Goal: Task Accomplishment & Management: Manage account settings

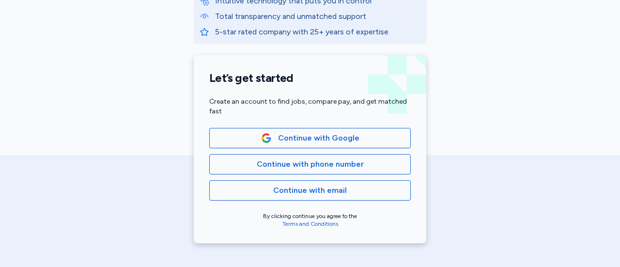
scroll to position [192, 0]
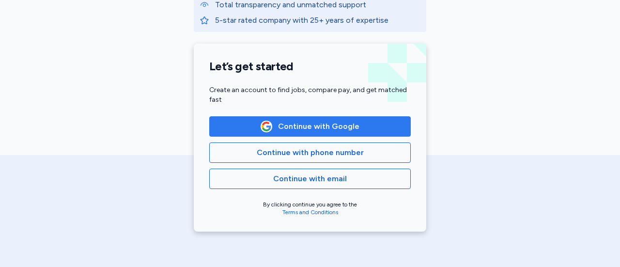
click at [296, 123] on span "Continue with Google" at bounding box center [318, 127] width 81 height 12
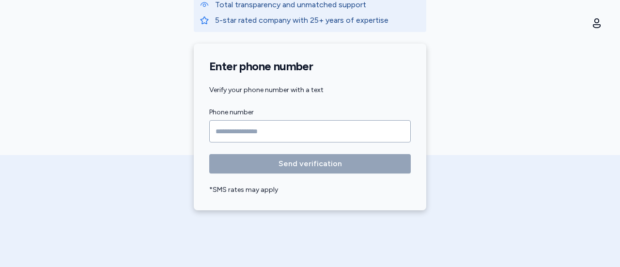
click at [336, 132] on input "Phone number" at bounding box center [309, 131] width 201 height 22
click at [277, 127] on input "Phone number" at bounding box center [309, 131] width 201 height 22
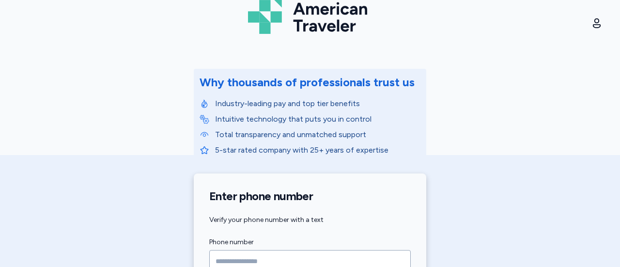
scroll to position [0, 0]
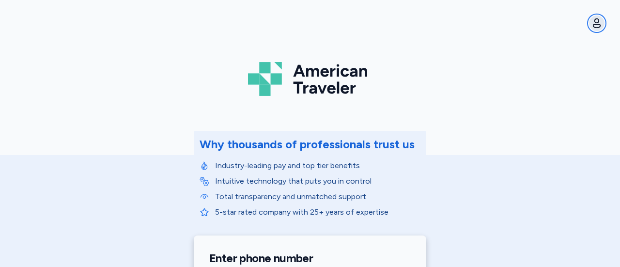
click at [592, 19] on icon "button" at bounding box center [597, 23] width 12 height 12
click at [494, 54] on div "Account" at bounding box center [542, 48] width 124 height 23
click at [545, 76] on button "Sign out" at bounding box center [542, 69] width 124 height 19
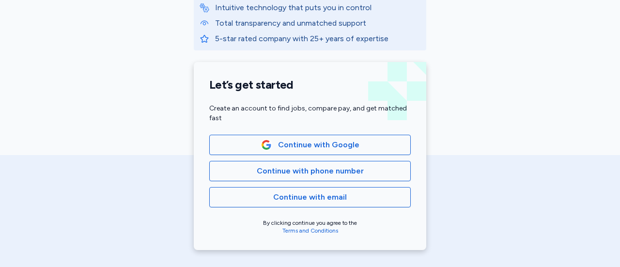
scroll to position [185, 0]
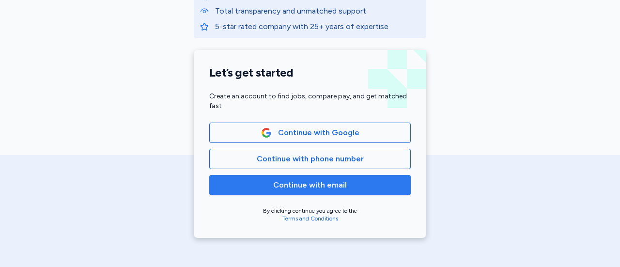
click at [367, 188] on span "Continue with email" at bounding box center [309, 185] width 185 height 12
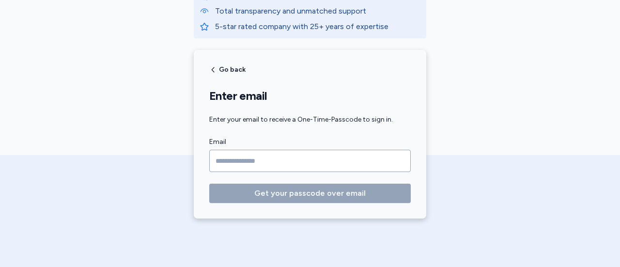
click at [333, 157] on input "Email" at bounding box center [309, 161] width 201 height 22
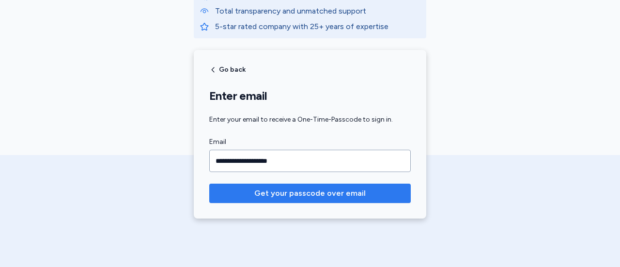
type input "**********"
click at [217, 191] on span "Get your passcode over email" at bounding box center [310, 193] width 186 height 12
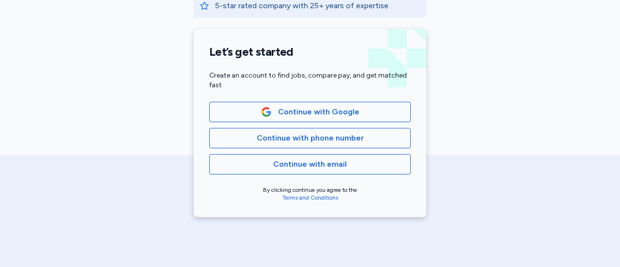
scroll to position [210, 0]
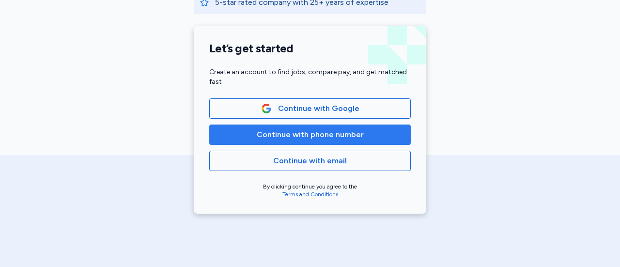
click at [320, 134] on span "Continue with phone number" at bounding box center [310, 135] width 107 height 12
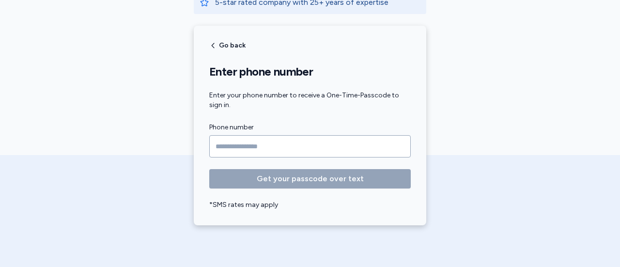
click at [294, 144] on input "Phone number" at bounding box center [309, 146] width 201 height 22
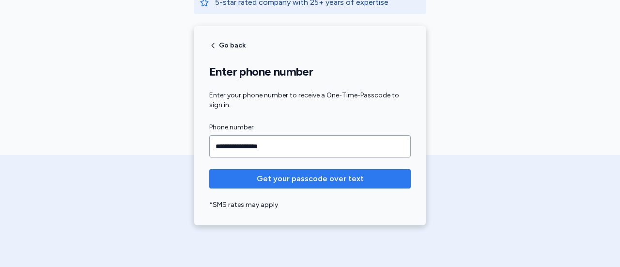
type input "**********"
click at [287, 175] on span "Get your passcode over text" at bounding box center [310, 179] width 107 height 12
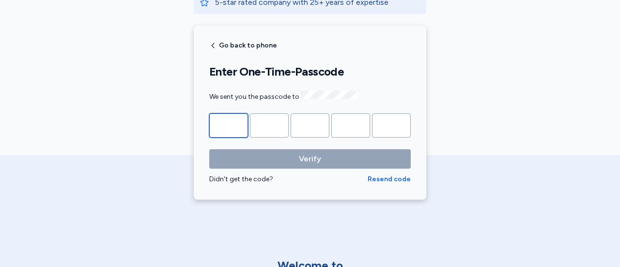
type input "*"
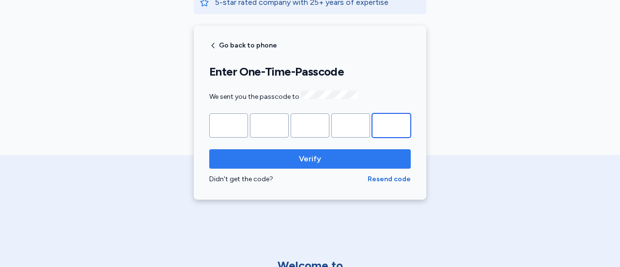
type input "*"
click at [272, 153] on span "Verify" at bounding box center [310, 159] width 186 height 12
